Goal: Information Seeking & Learning: Learn about a topic

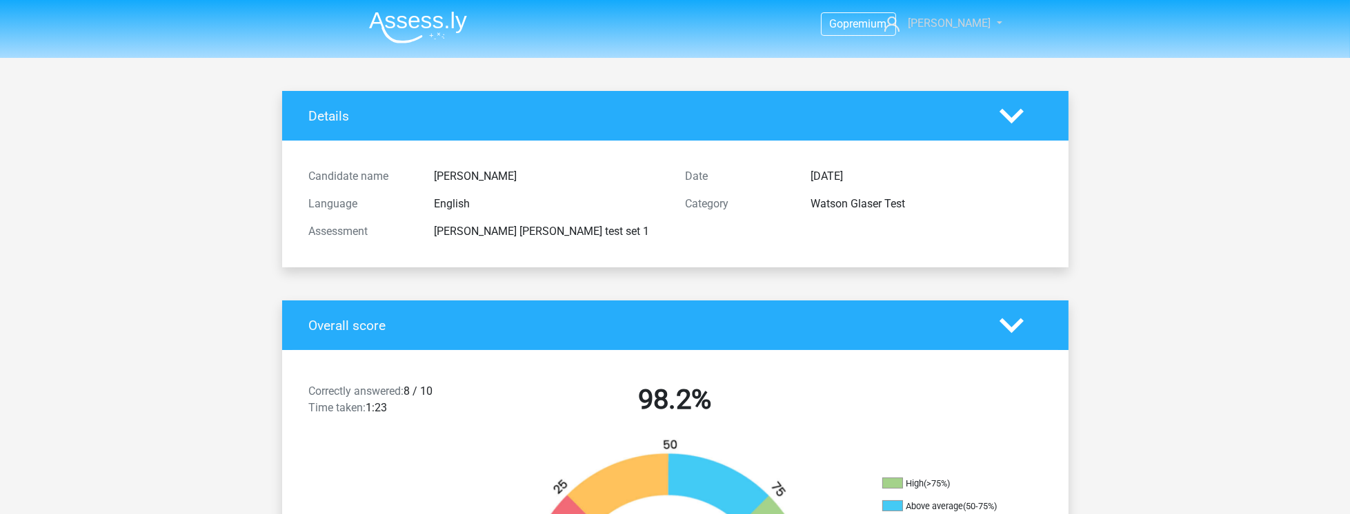
click at [958, 25] on span "[PERSON_NAME]" at bounding box center [949, 23] width 83 height 13
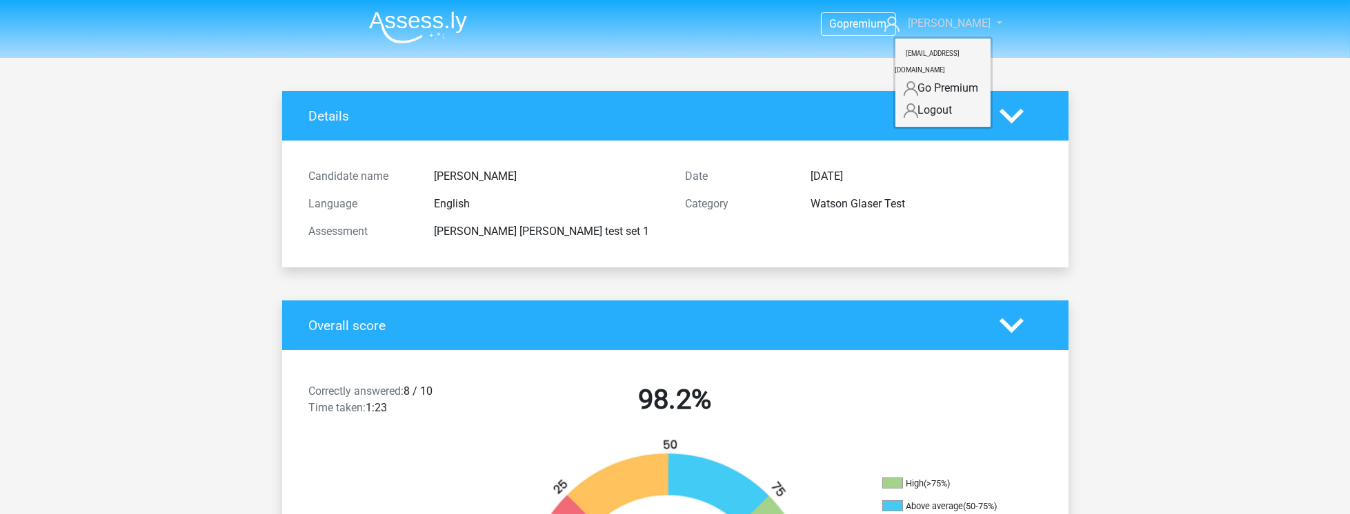
click at [958, 25] on span "[PERSON_NAME]" at bounding box center [949, 23] width 83 height 13
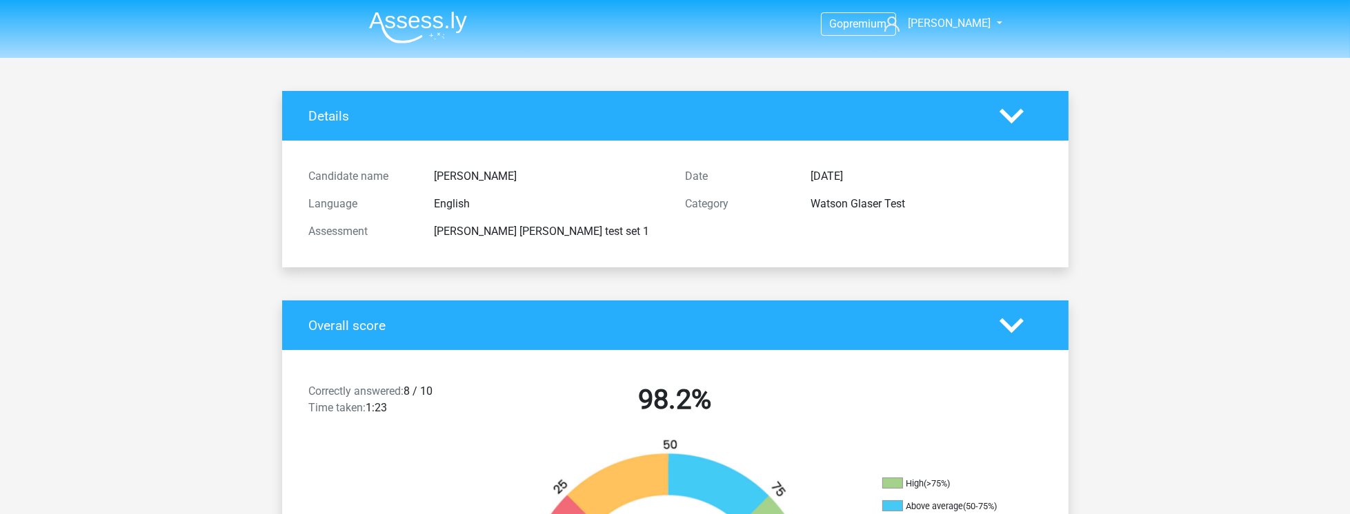
click at [463, 8] on li at bounding box center [412, 25] width 109 height 38
click at [441, 18] on img at bounding box center [418, 27] width 98 height 32
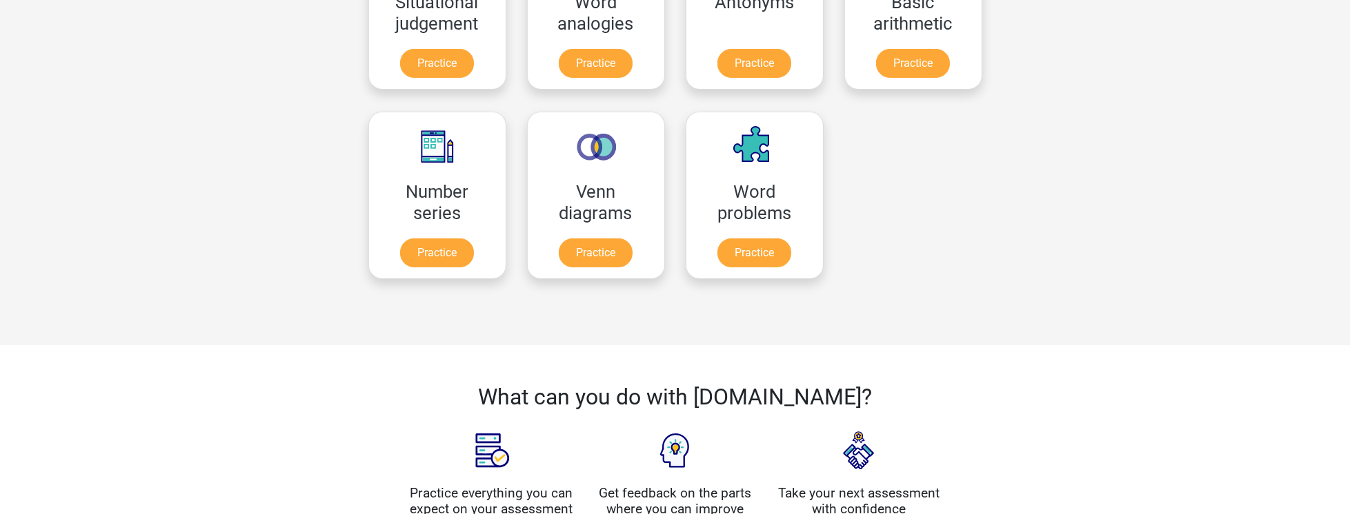
scroll to position [118, 0]
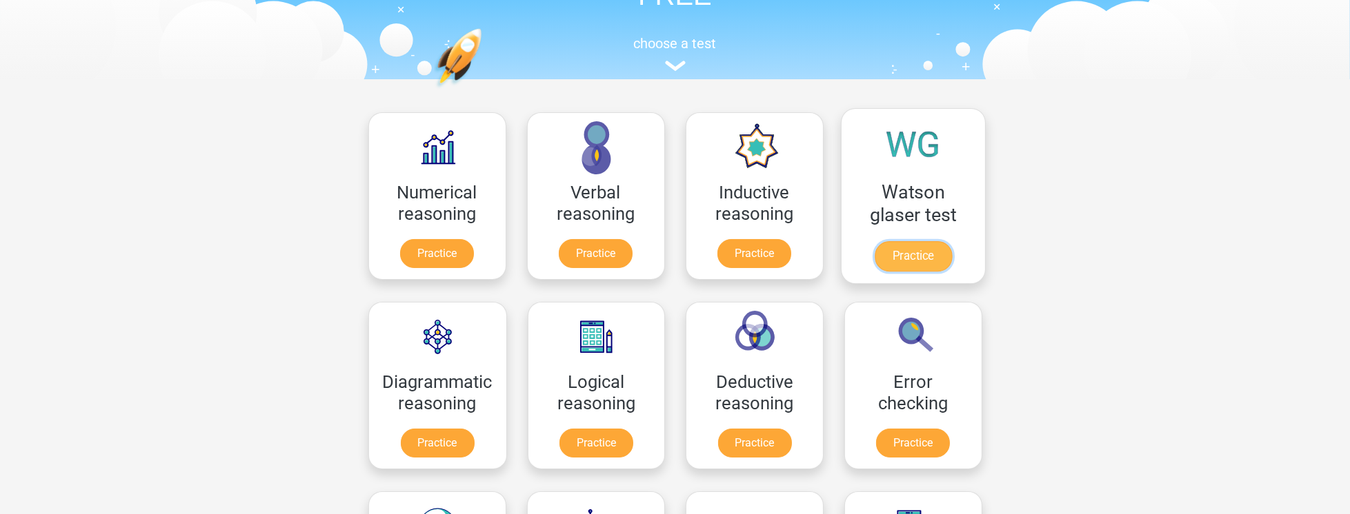
click at [924, 241] on link "Practice" at bounding box center [912, 256] width 77 height 30
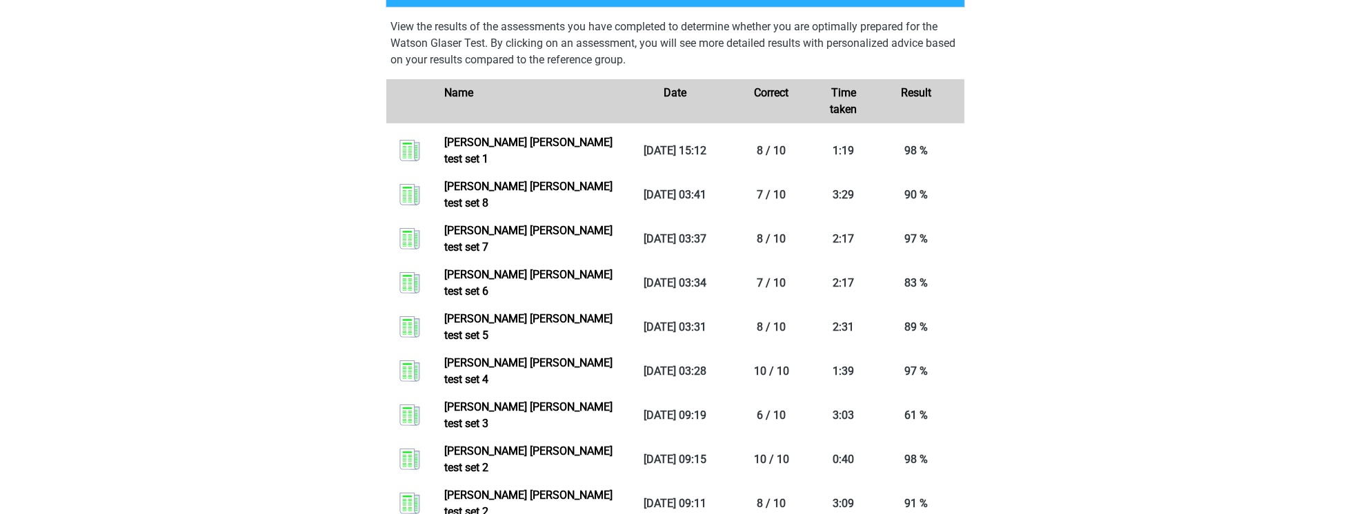
scroll to position [1182, 0]
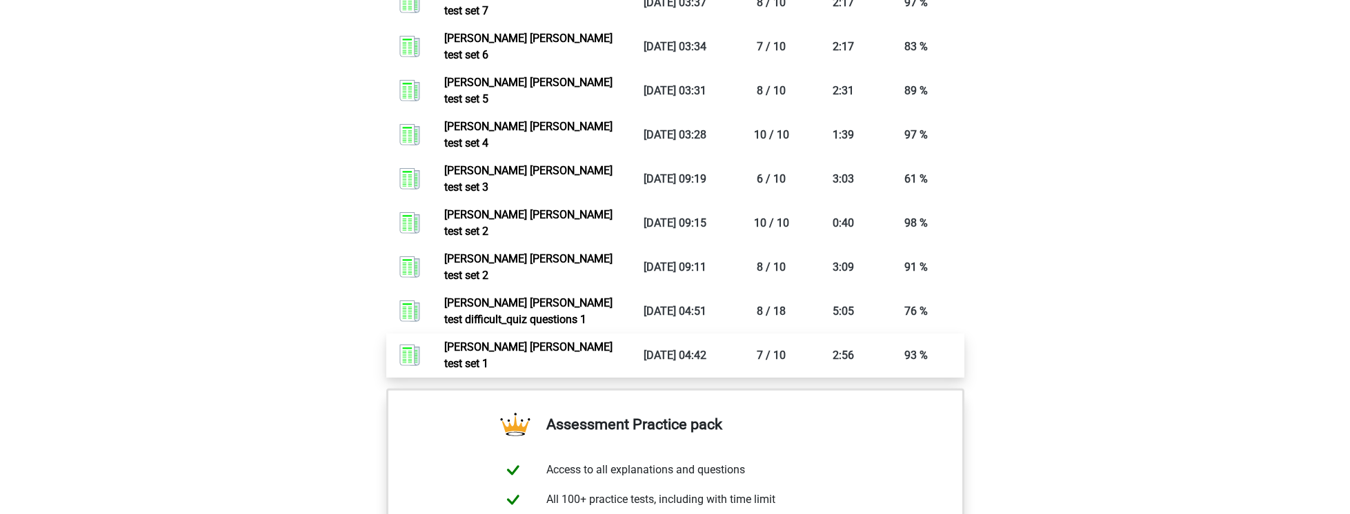
click at [591, 341] on link "Watson glaser test set 1" at bounding box center [528, 356] width 168 height 30
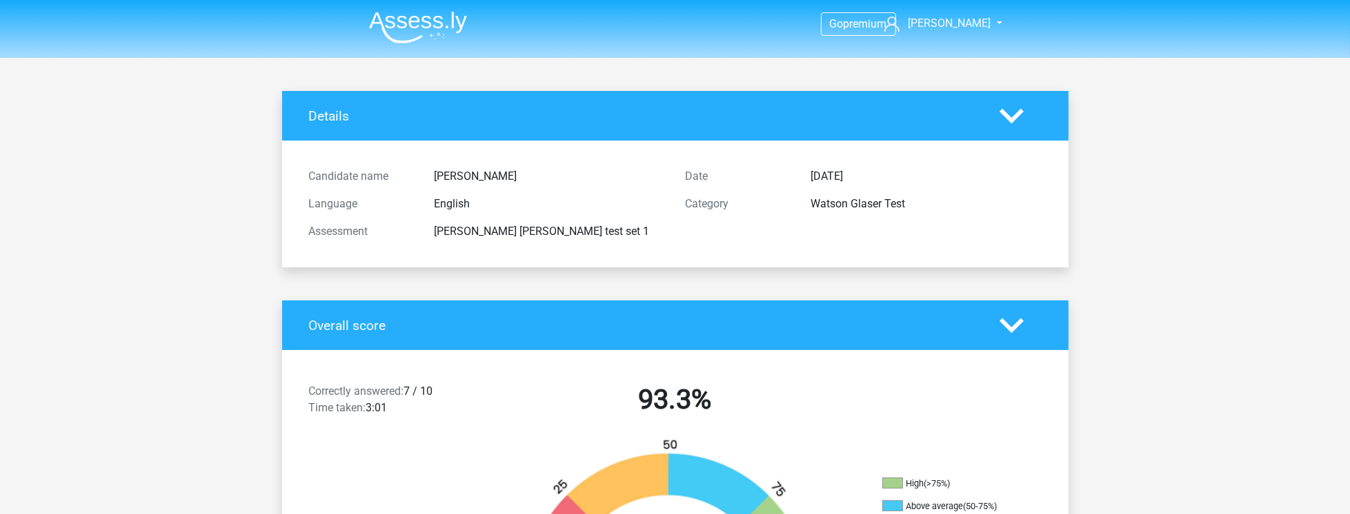
click at [399, 25] on img at bounding box center [418, 27] width 98 height 32
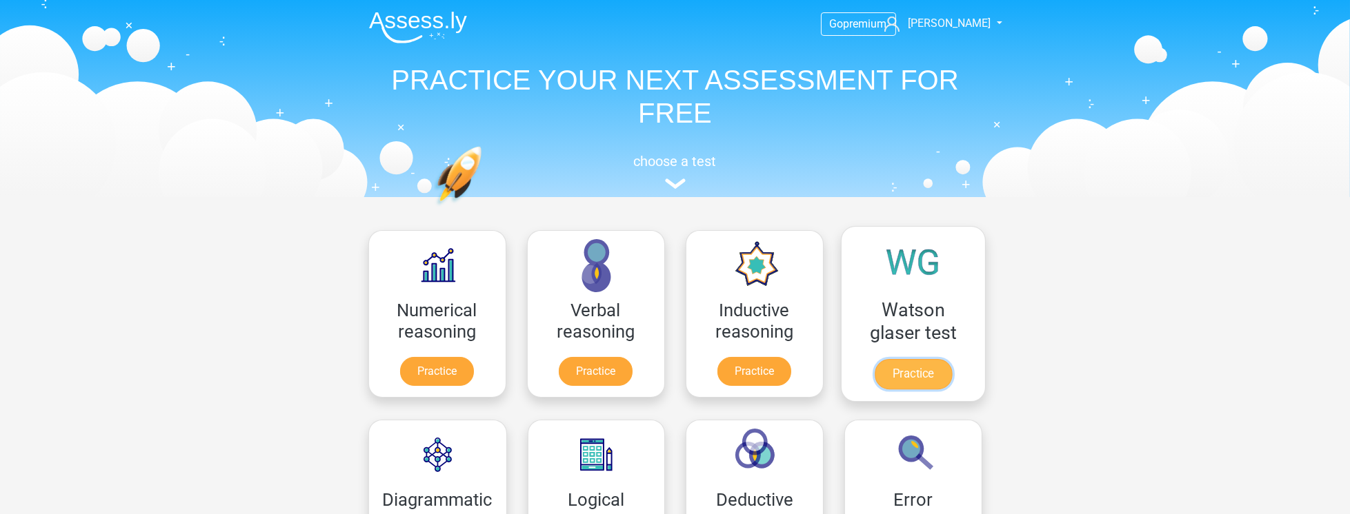
click at [917, 379] on link "Practice" at bounding box center [912, 374] width 77 height 30
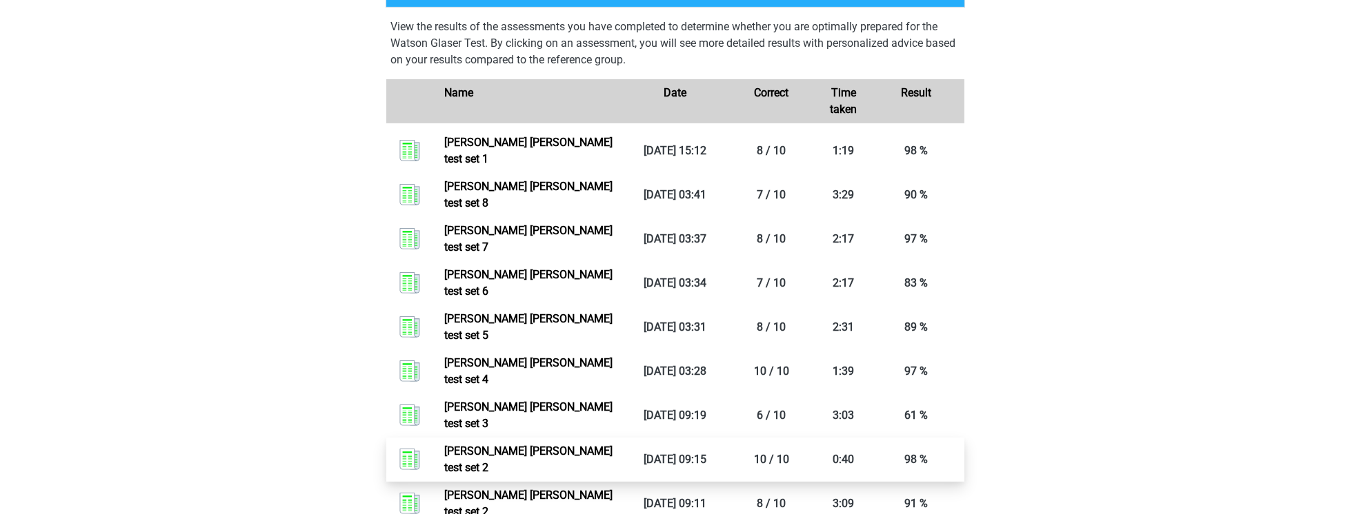
scroll to position [1063, 0]
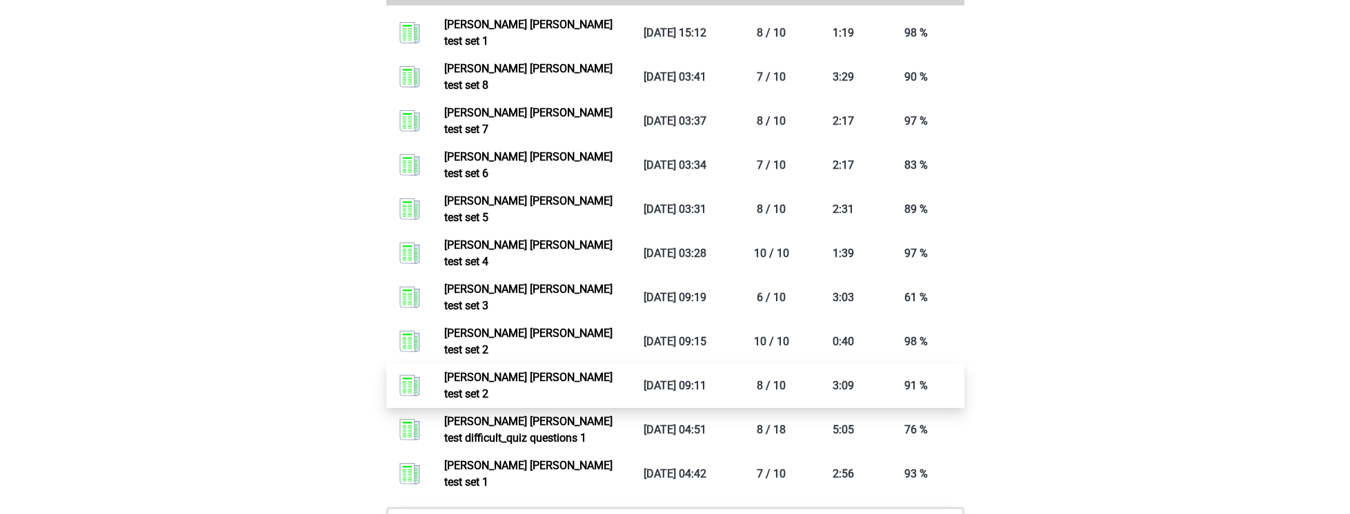
click at [569, 371] on link "[PERSON_NAME] [PERSON_NAME] test set 2" at bounding box center [528, 386] width 168 height 30
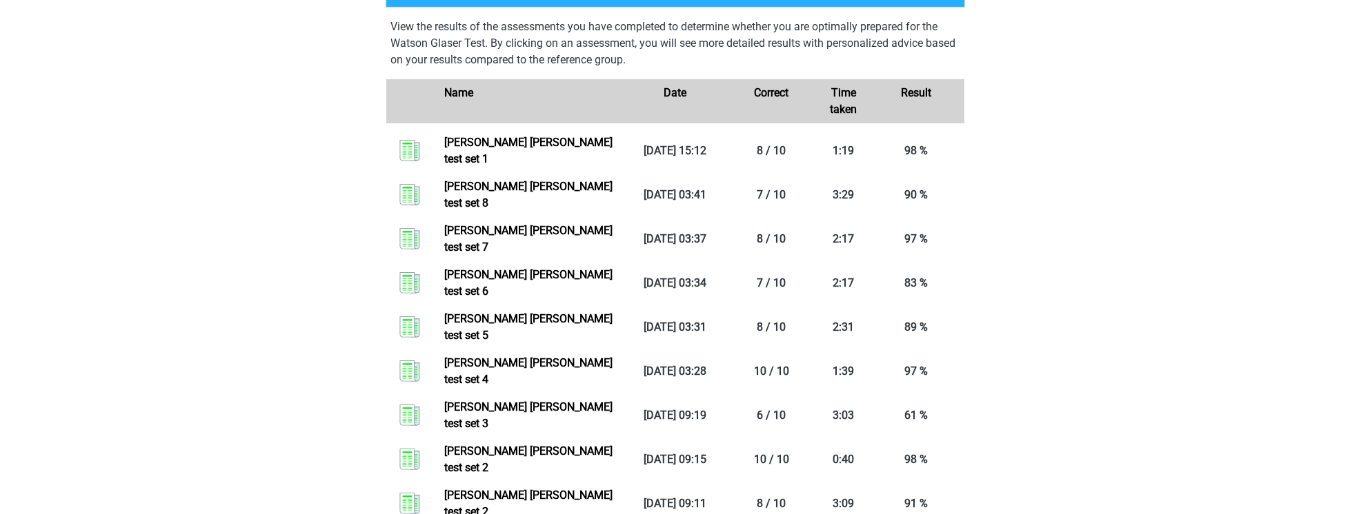
scroll to position [828, 0]
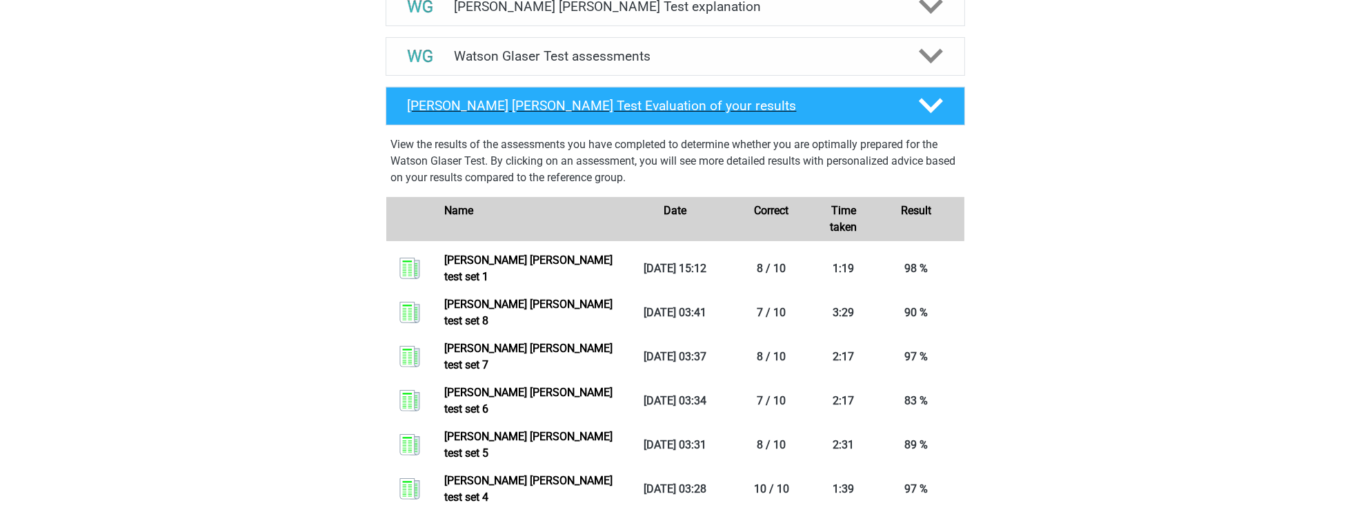
click at [709, 126] on div "[PERSON_NAME] [PERSON_NAME] Test Evaluation of your results" at bounding box center [675, 106] width 579 height 39
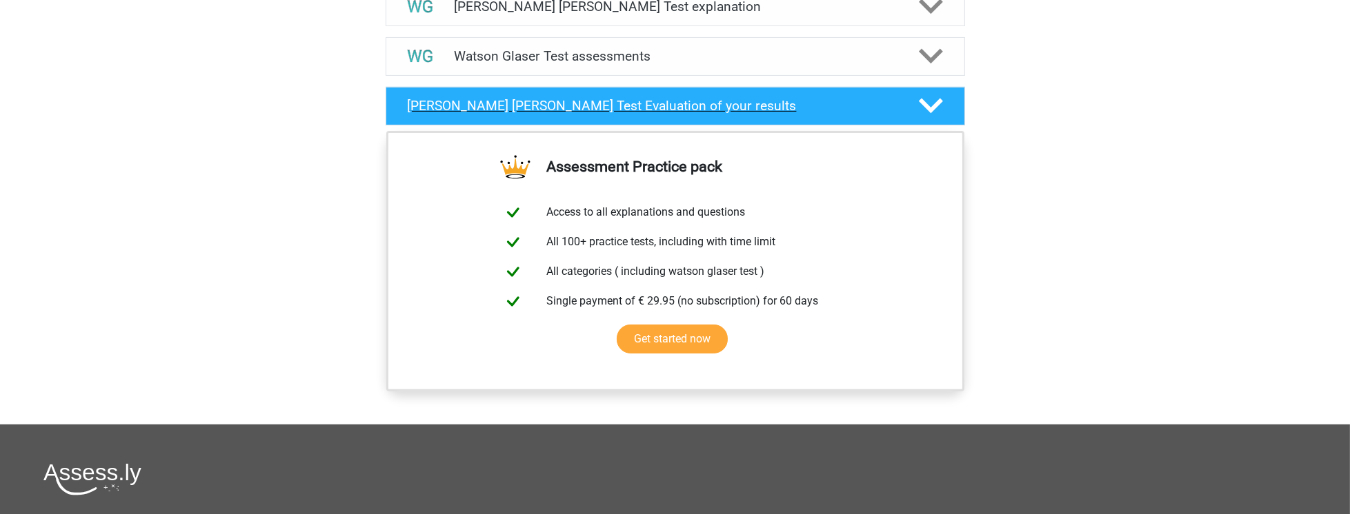
click at [714, 126] on div "[PERSON_NAME] [PERSON_NAME] Test Evaluation of your results" at bounding box center [675, 106] width 579 height 39
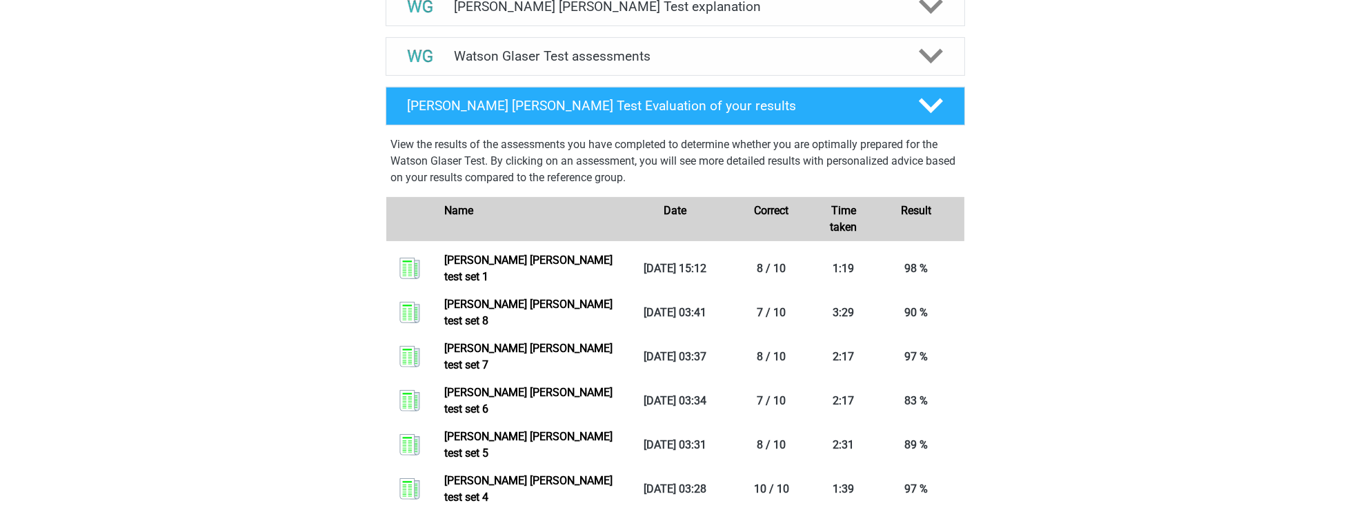
scroll to position [591, 0]
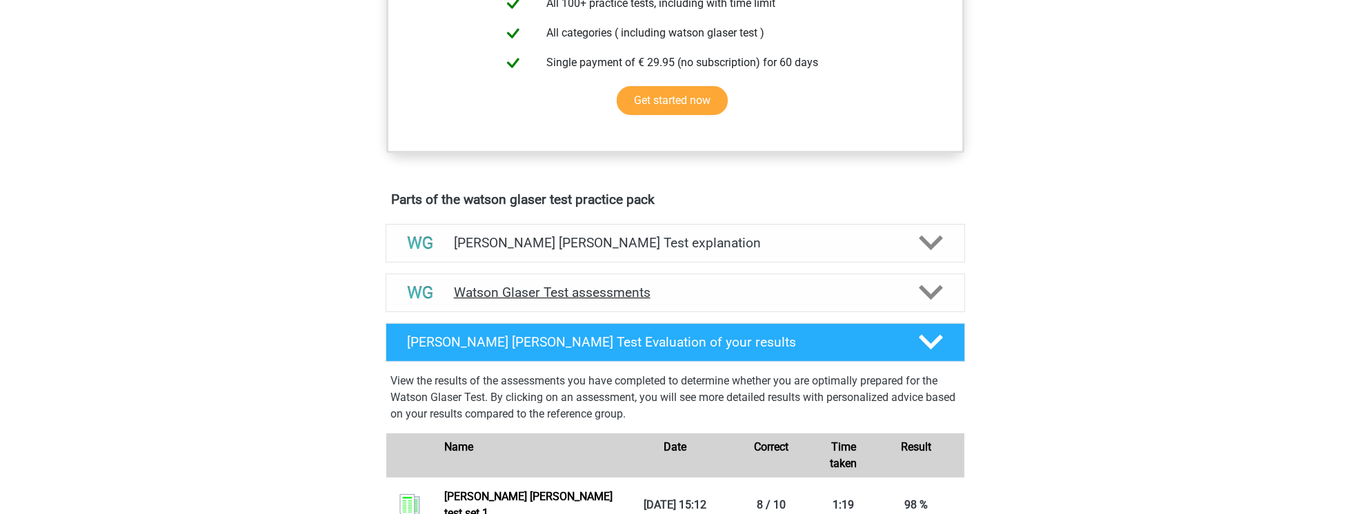
click at [688, 301] on h4 "Watson Glaser Test assessments" at bounding box center [675, 293] width 443 height 16
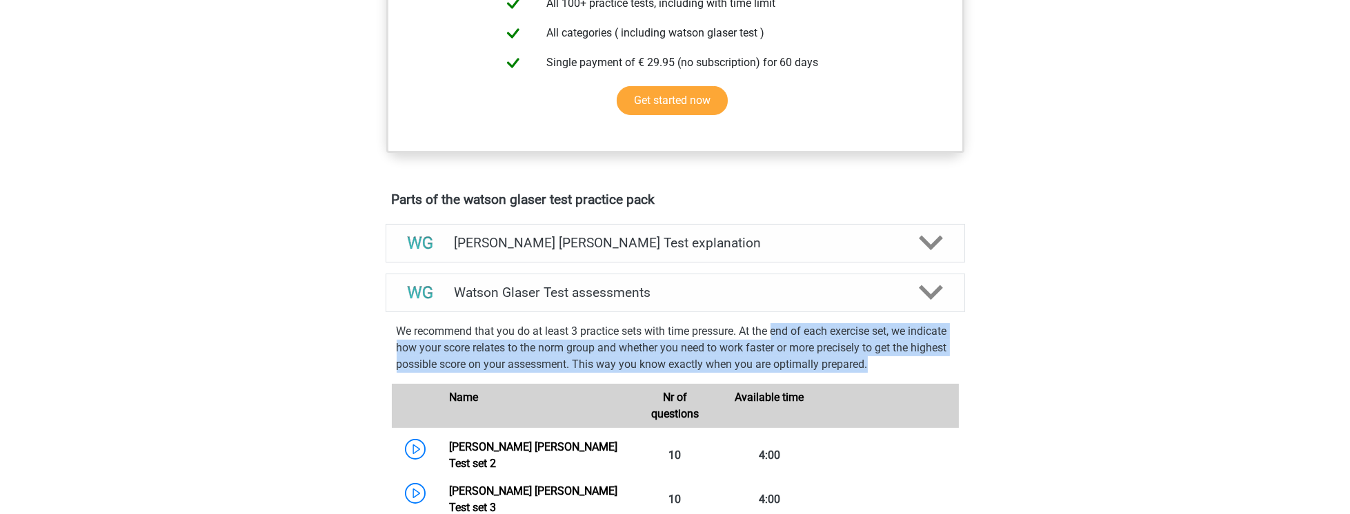
drag, startPoint x: 774, startPoint y: 339, endPoint x: 980, endPoint y: 373, distance: 208.4
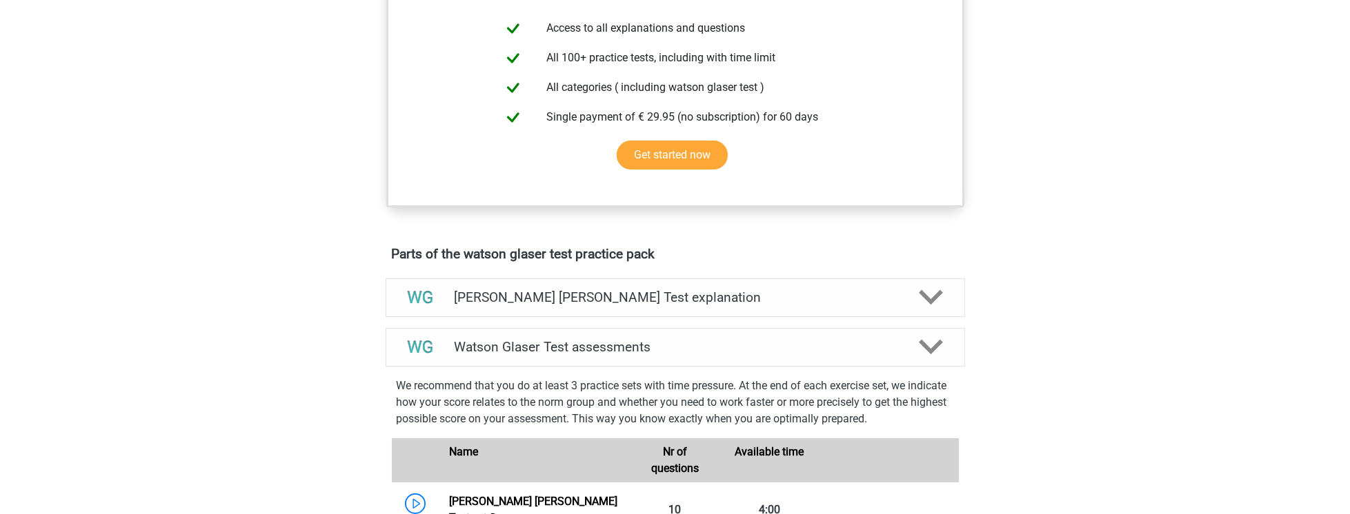
scroll to position [0, 0]
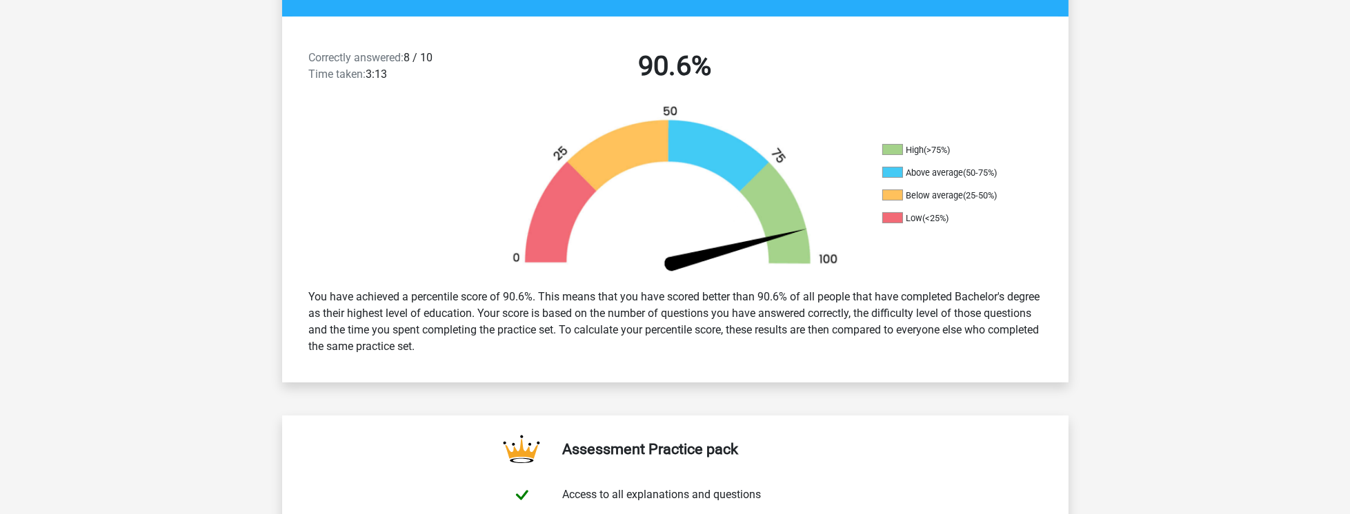
scroll to position [236, 0]
